Goal: Task Accomplishment & Management: Use online tool/utility

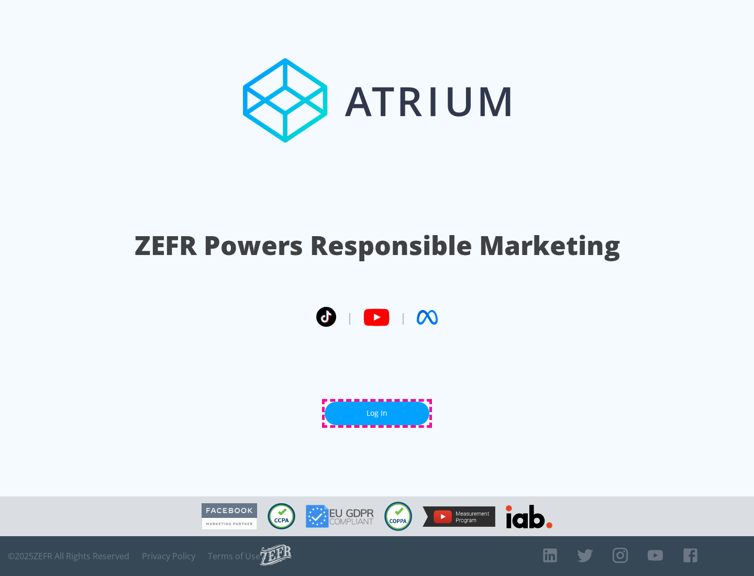
click at [377, 413] on link "Log In" at bounding box center [377, 414] width 105 height 24
